Goal: Task Accomplishment & Management: Manage account settings

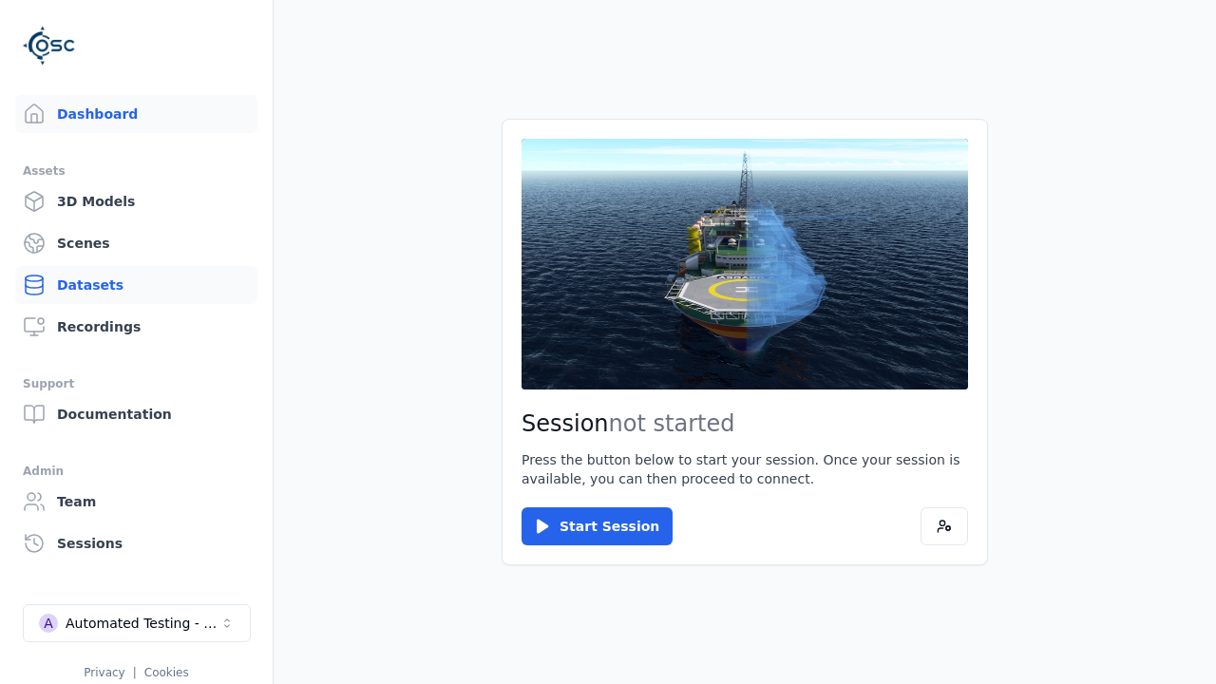
click at [136, 285] on link "Datasets" at bounding box center [136, 285] width 242 height 38
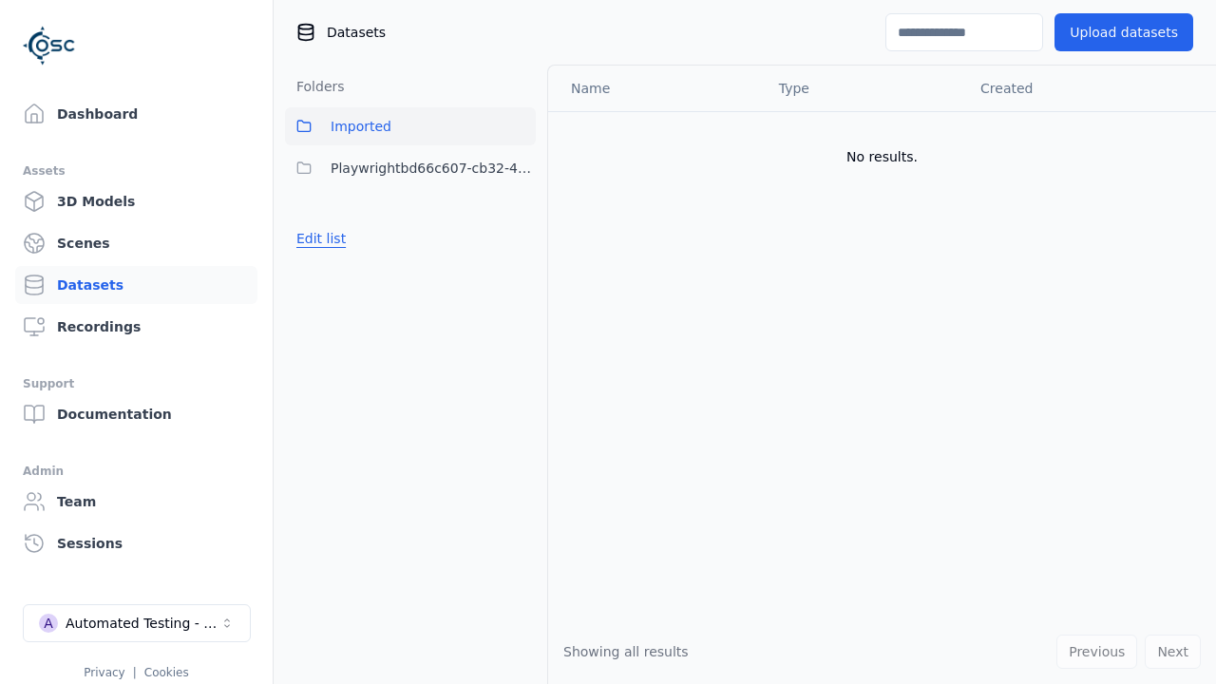
click at [317, 238] on button "Edit list" at bounding box center [321, 238] width 72 height 34
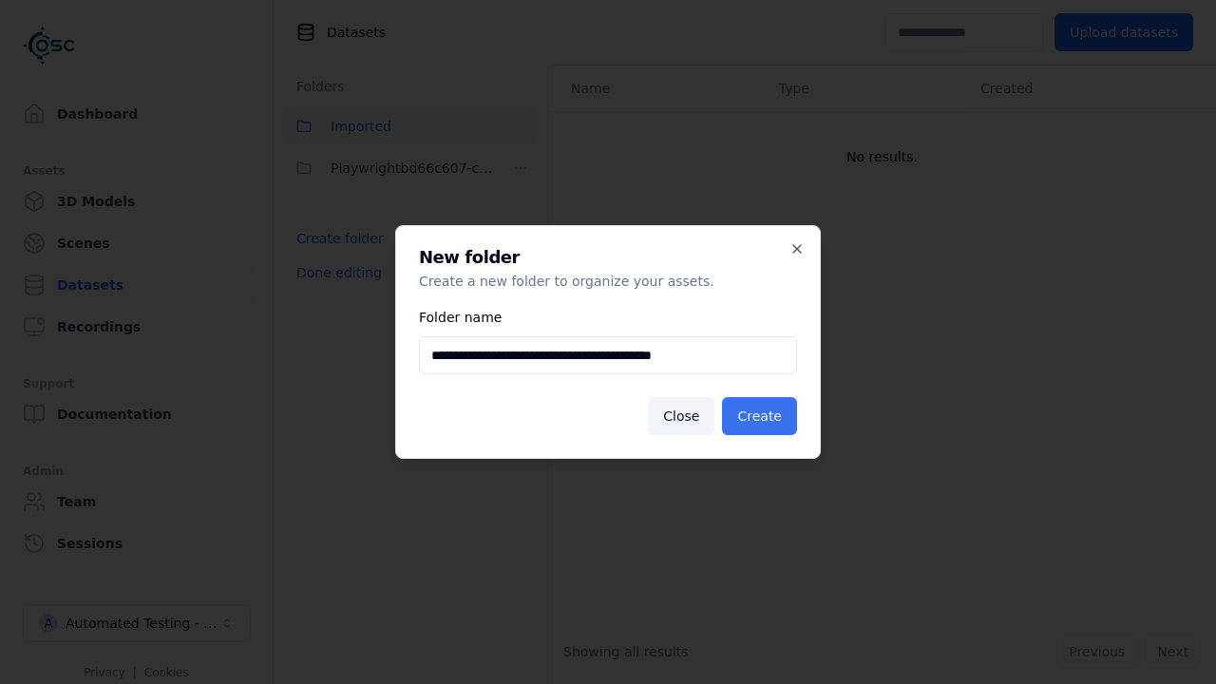
type input "**********"
click at [763, 416] on button "Create" at bounding box center [759, 416] width 75 height 38
click at [334, 290] on button "Done editing" at bounding box center [339, 273] width 108 height 34
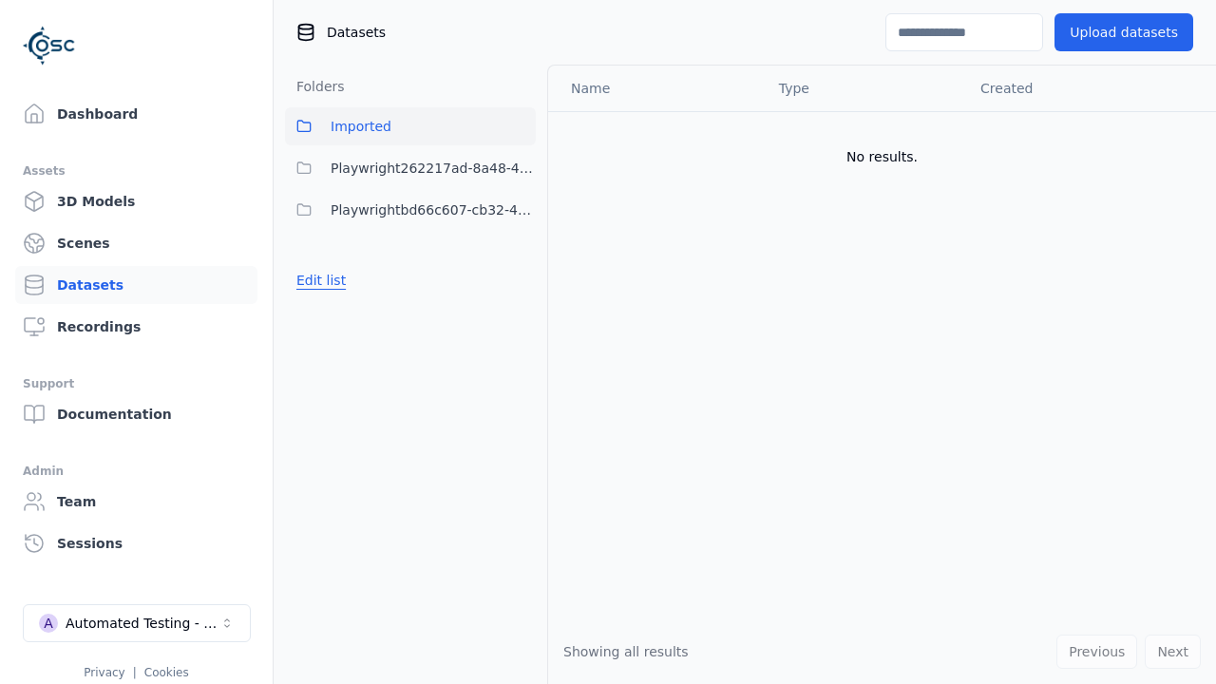
click at [317, 280] on button "Edit list" at bounding box center [321, 280] width 72 height 34
click at [521, 168] on html "Support Dashboard Assets 3D Models Scenes Datasets Recordings Support Documenta…" at bounding box center [608, 342] width 1216 height 684
click at [520, 237] on div "Rename" at bounding box center [527, 237] width 127 height 30
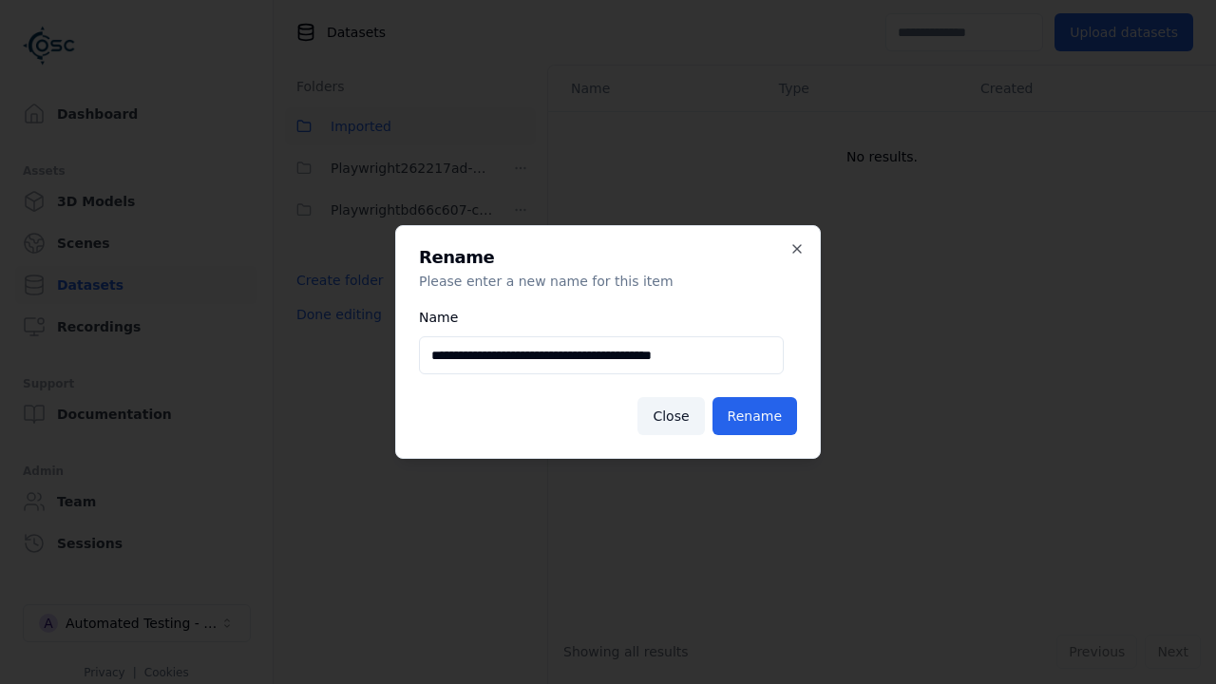
click at [600, 355] on input "**********" at bounding box center [601, 355] width 365 height 38
type input "**********"
click at [758, 416] on button "Rename" at bounding box center [754, 416] width 85 height 38
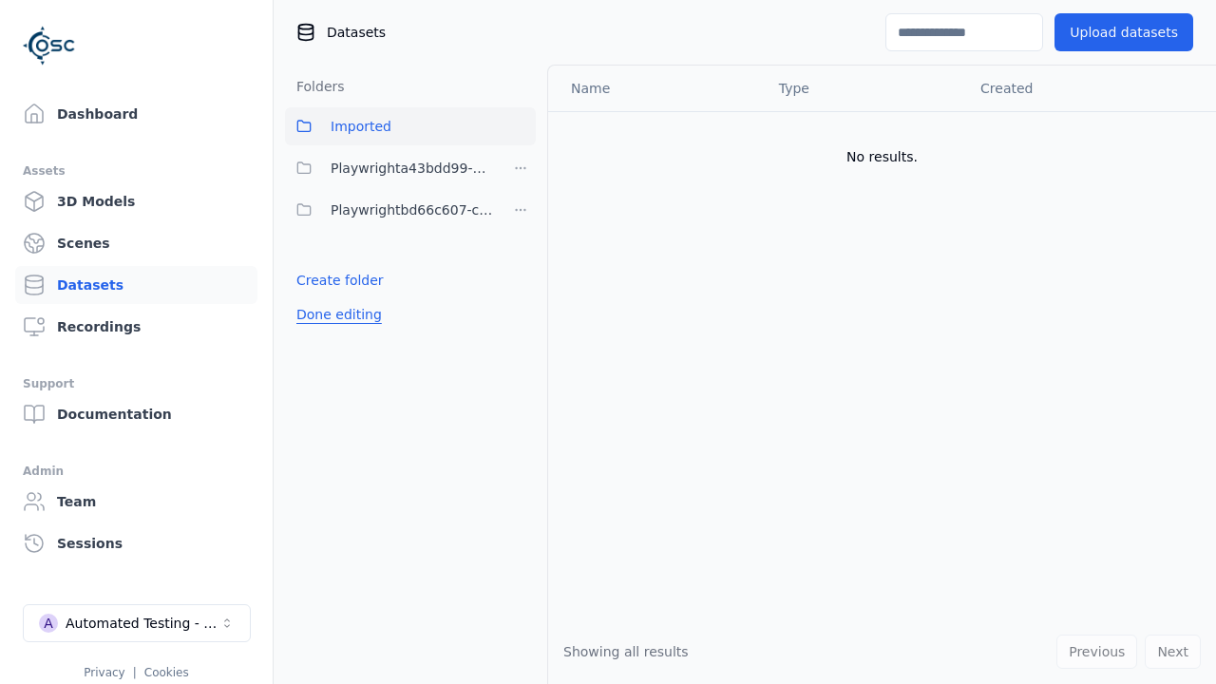
click at [334, 314] on button "Done editing" at bounding box center [339, 314] width 108 height 34
click at [317, 297] on button "Done editing" at bounding box center [339, 314] width 108 height 34
click at [521, 168] on html "Support Dashboard Assets 3D Models Scenes Datasets Recordings Support Documenta…" at bounding box center [608, 342] width 1216 height 684
click at [520, 267] on div "Delete" at bounding box center [527, 268] width 127 height 30
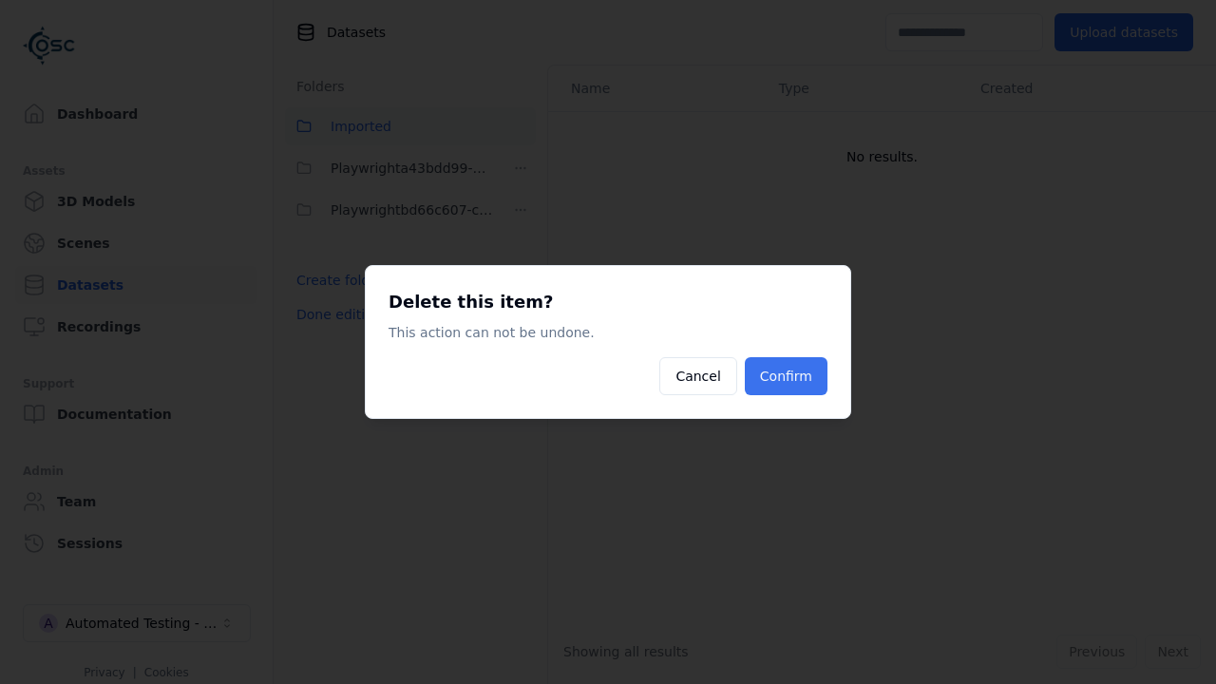
click at [788, 376] on button "Confirm" at bounding box center [786, 376] width 83 height 38
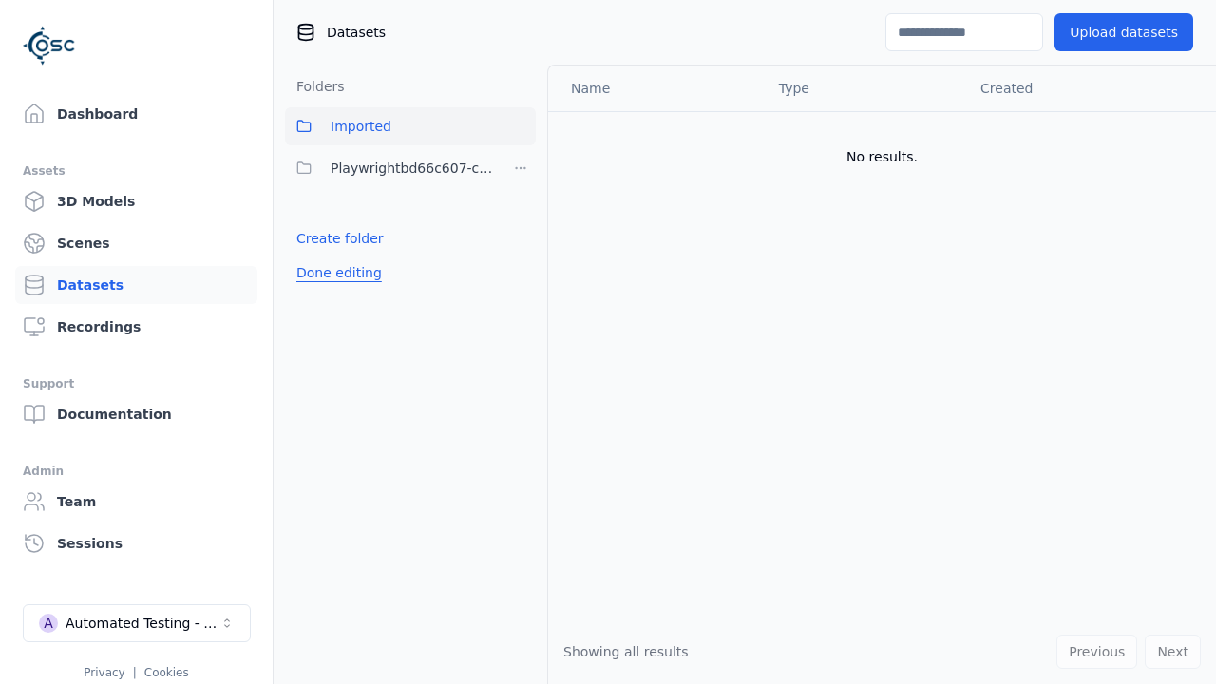
click at [334, 273] on button "Done editing" at bounding box center [339, 273] width 108 height 34
